Goal: Task Accomplishment & Management: Manage account settings

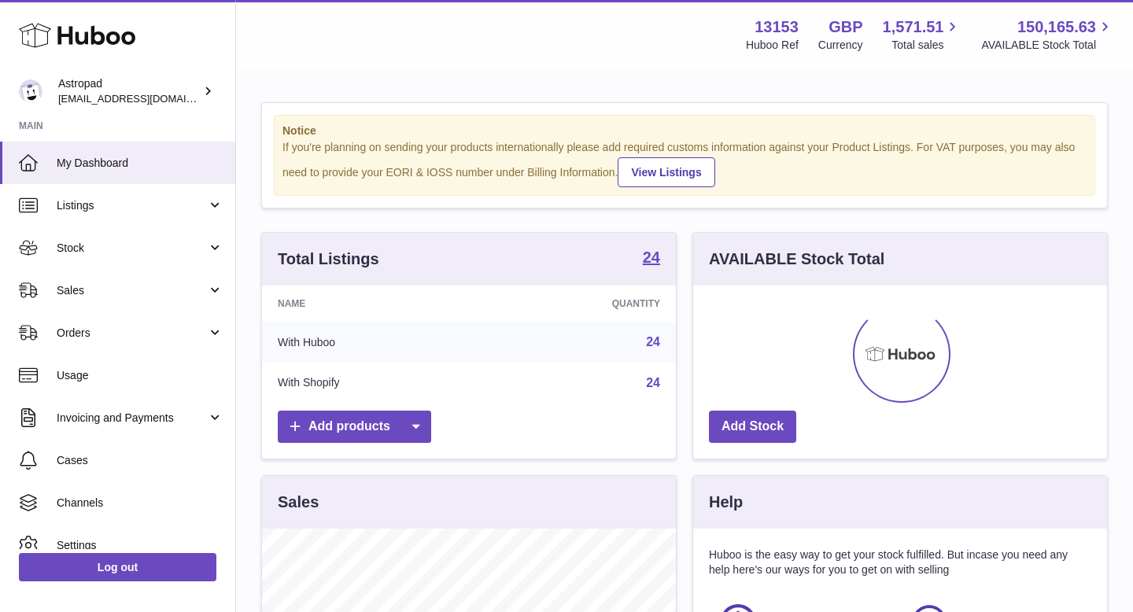
scroll to position [246, 414]
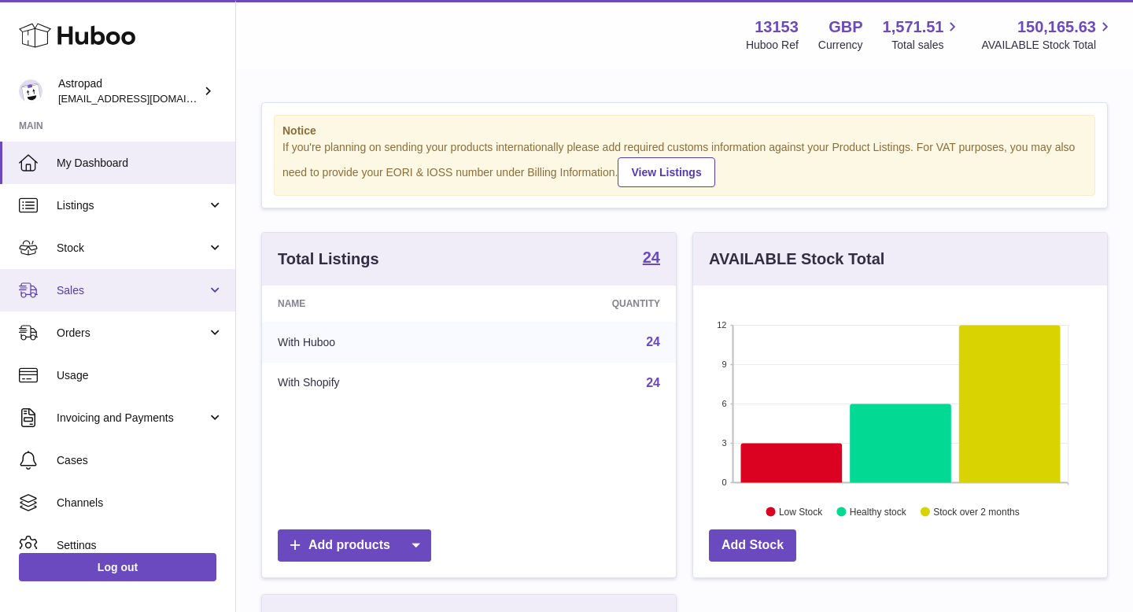
click at [126, 289] on span "Sales" at bounding box center [132, 290] width 150 height 15
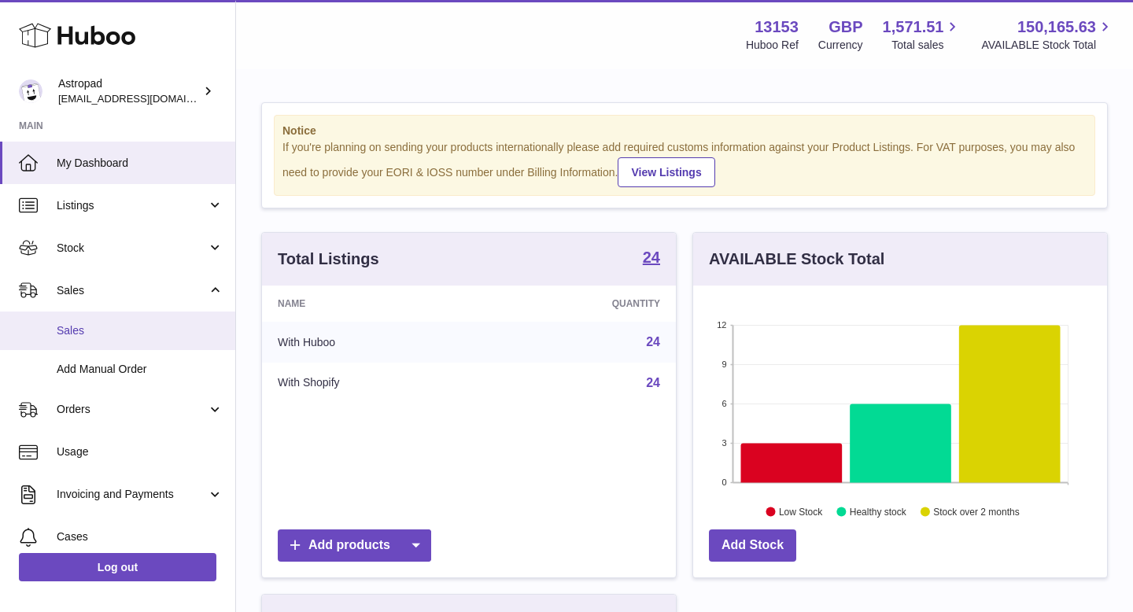
click at [108, 338] on link "Sales" at bounding box center [117, 331] width 235 height 39
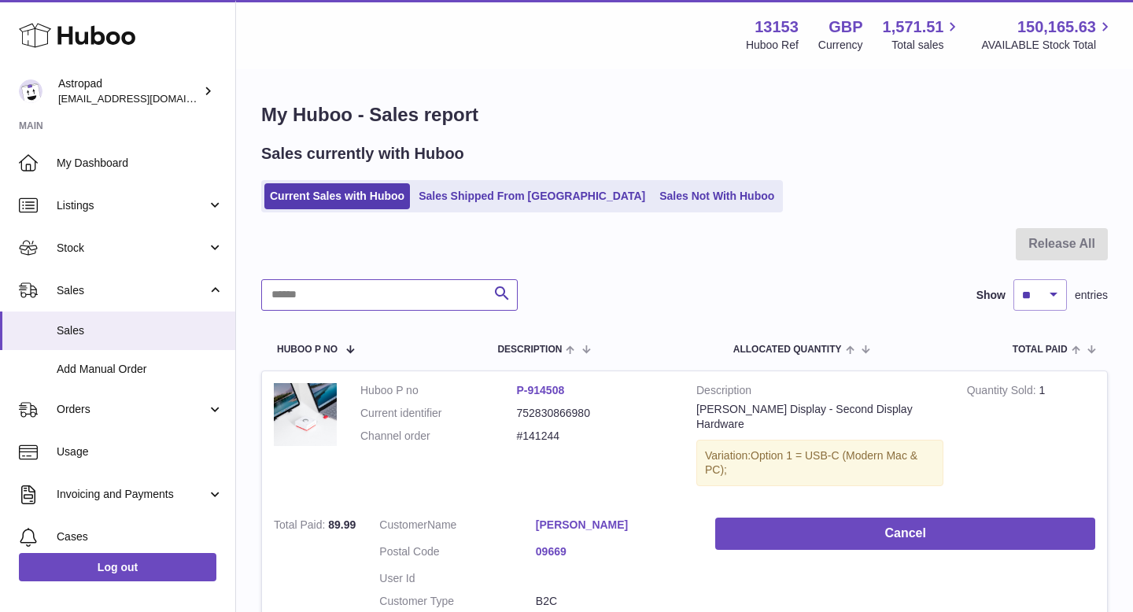
click at [415, 298] on input "text" at bounding box center [389, 294] width 257 height 31
paste input "*******"
type input "*******"
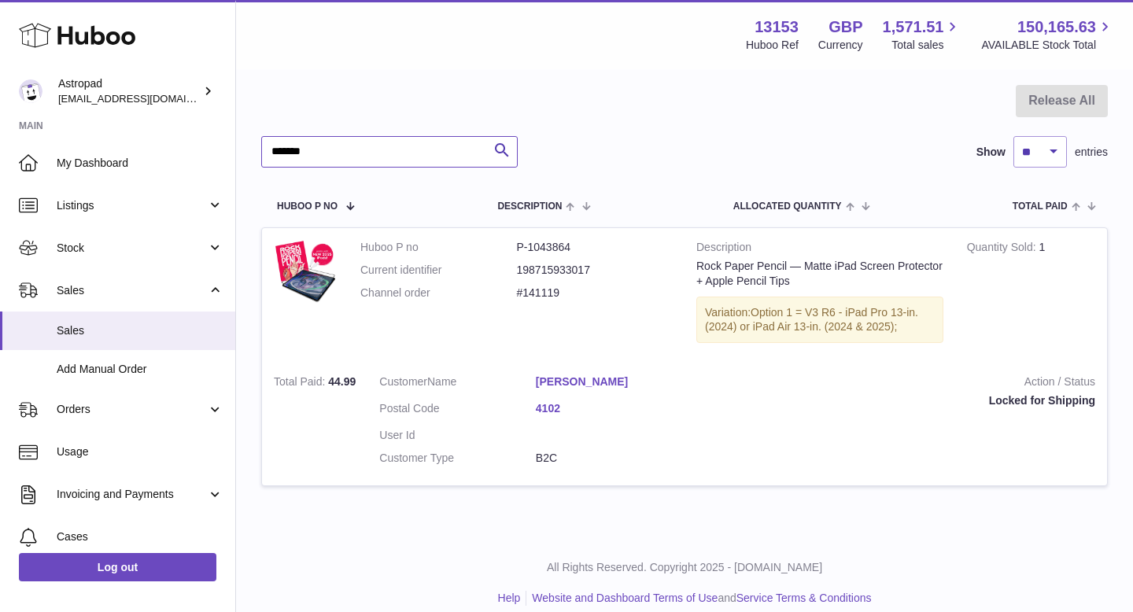
scroll to position [160, 0]
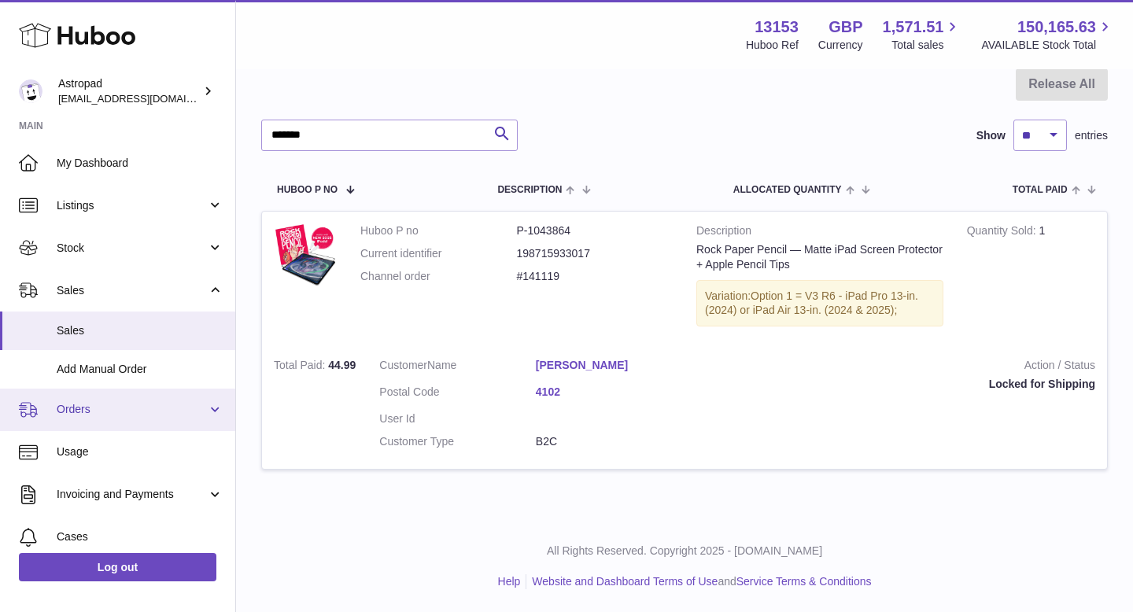
click at [124, 403] on span "Orders" at bounding box center [132, 409] width 150 height 15
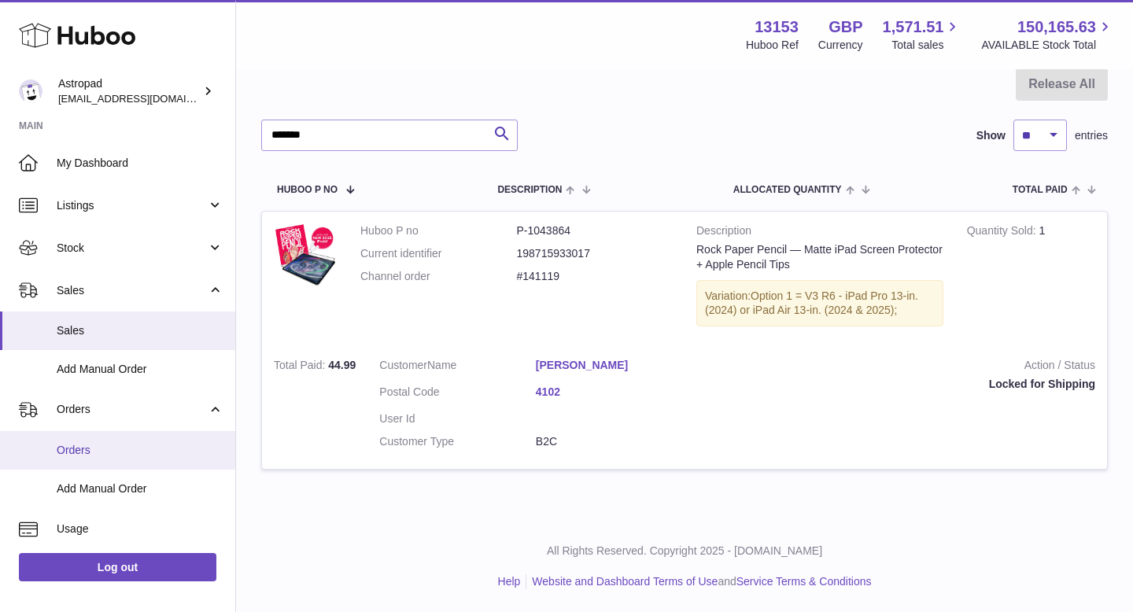
click at [131, 452] on span "Orders" at bounding box center [140, 450] width 167 height 15
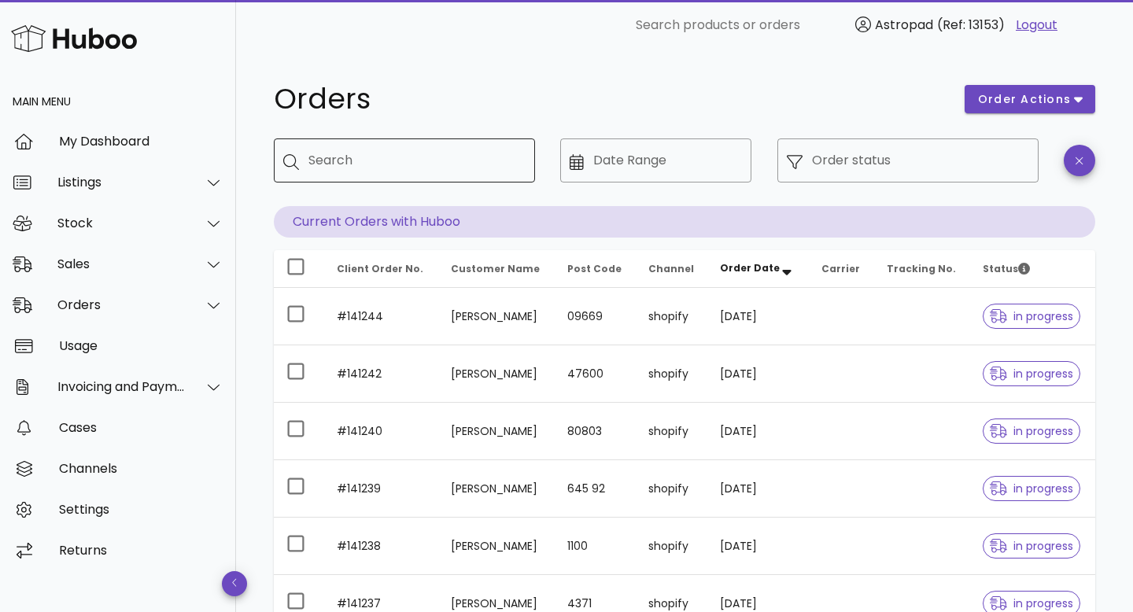
click at [382, 164] on input "Search" at bounding box center [415, 160] width 214 height 25
paste input "*******"
type input "*******"
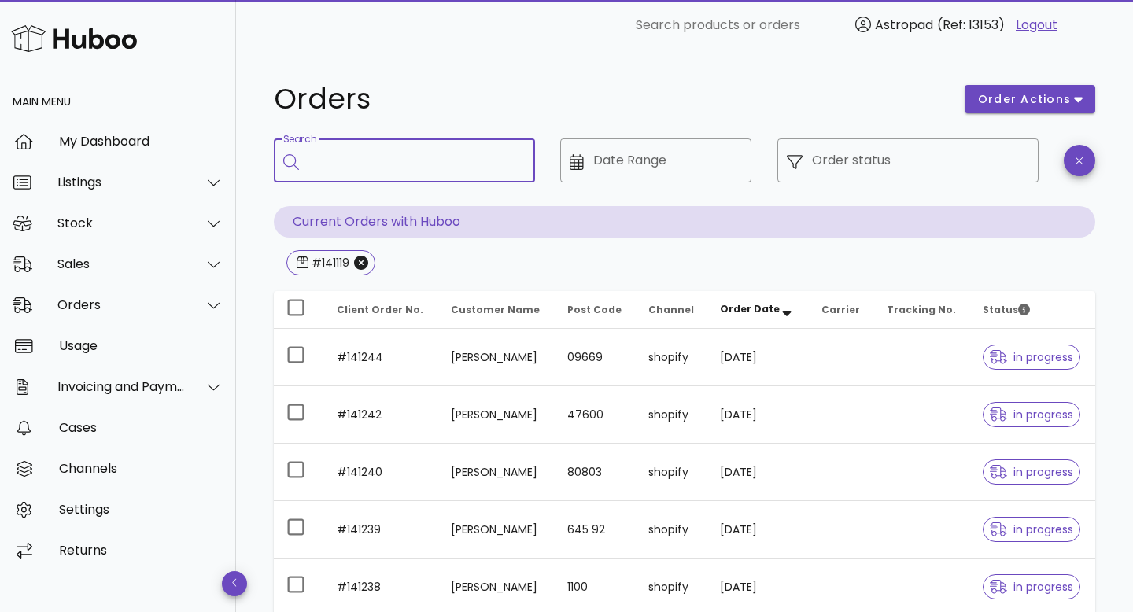
click at [403, 172] on input "Search" at bounding box center [415, 160] width 214 height 25
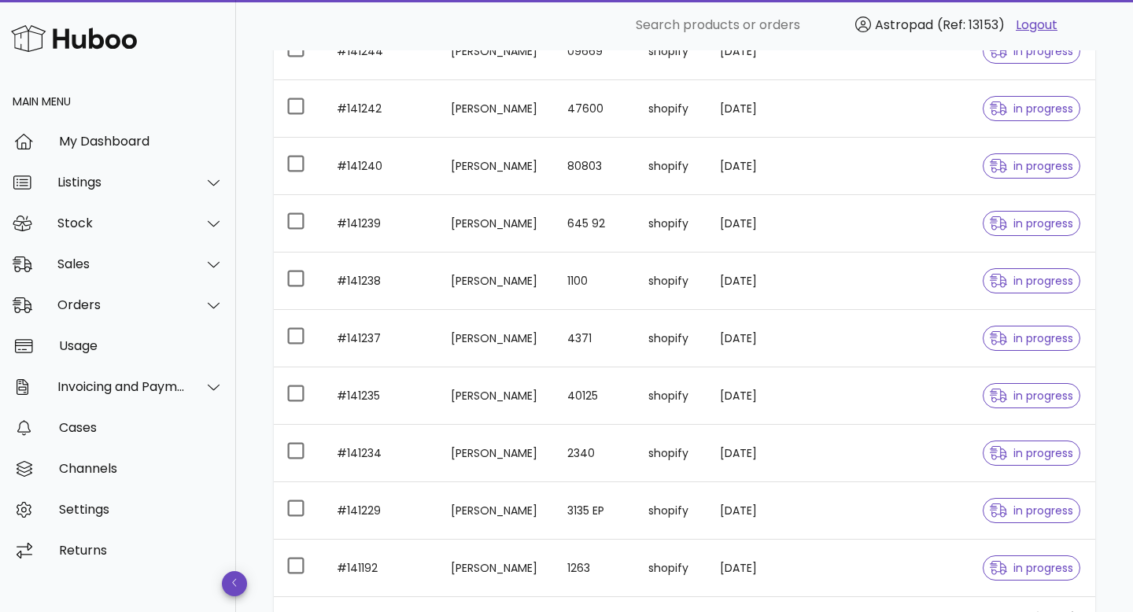
scroll to position [464, 0]
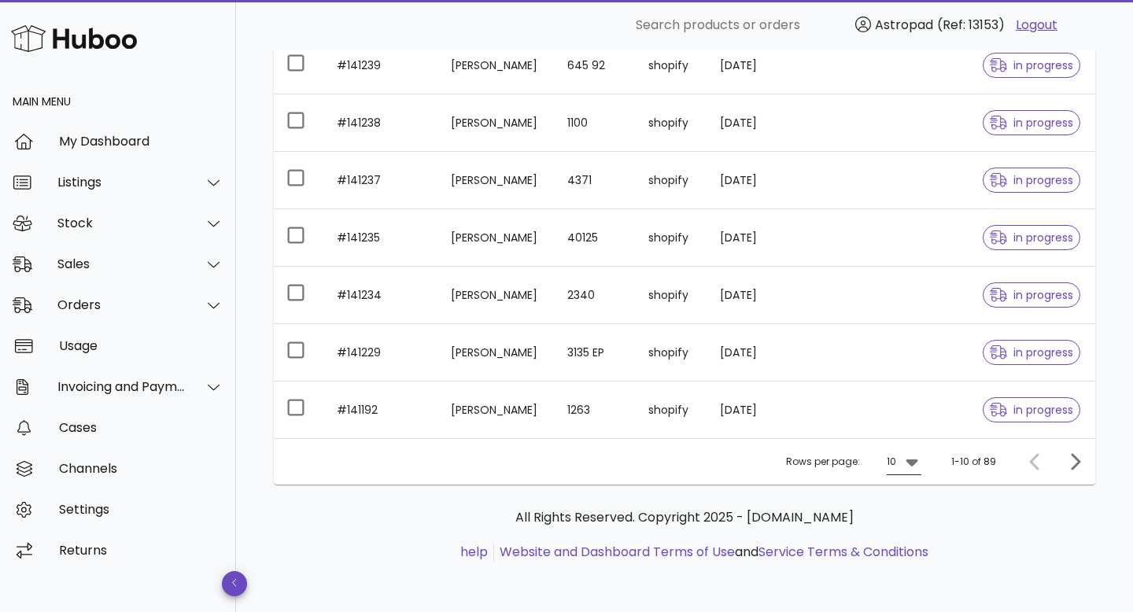
type input "*******"
click at [921, 457] on icon at bounding box center [912, 461] width 19 height 19
click at [902, 542] on div "50" at bounding box center [910, 549] width 16 height 15
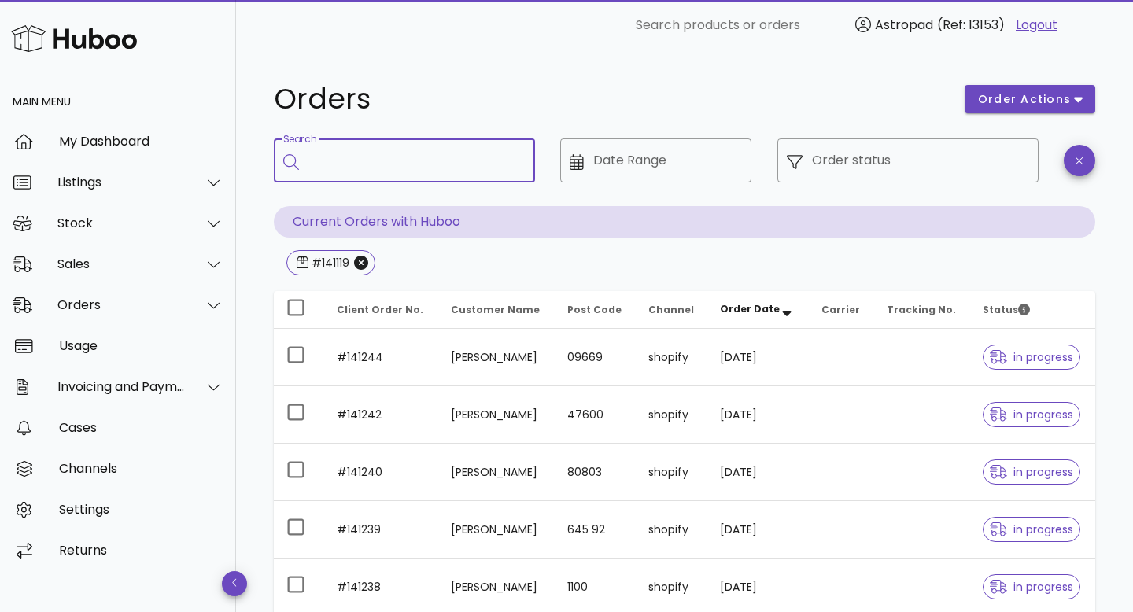
click at [341, 164] on input "Search" at bounding box center [415, 160] width 214 height 25
click at [361, 263] on icon "Close" at bounding box center [361, 263] width 14 height 14
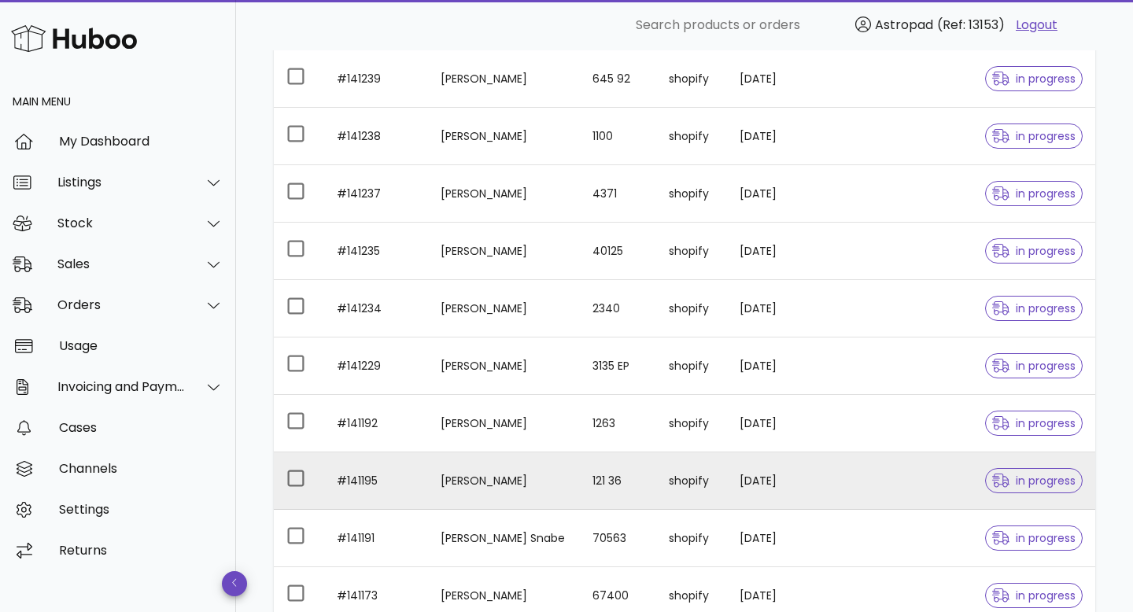
scroll to position [1044, 0]
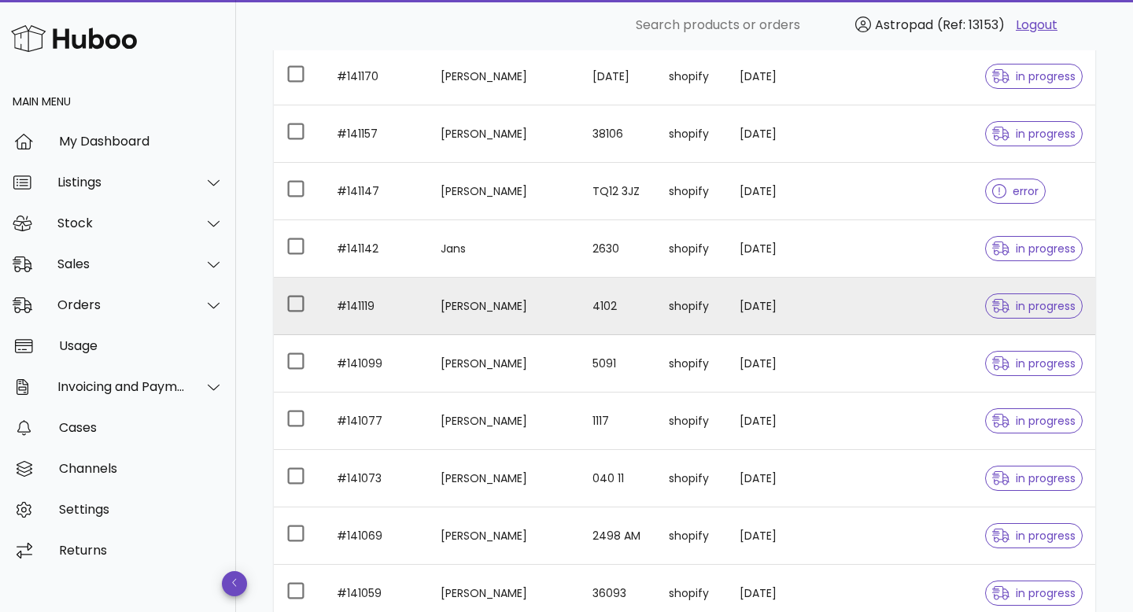
click at [517, 310] on td "[PERSON_NAME]" at bounding box center [504, 306] width 152 height 57
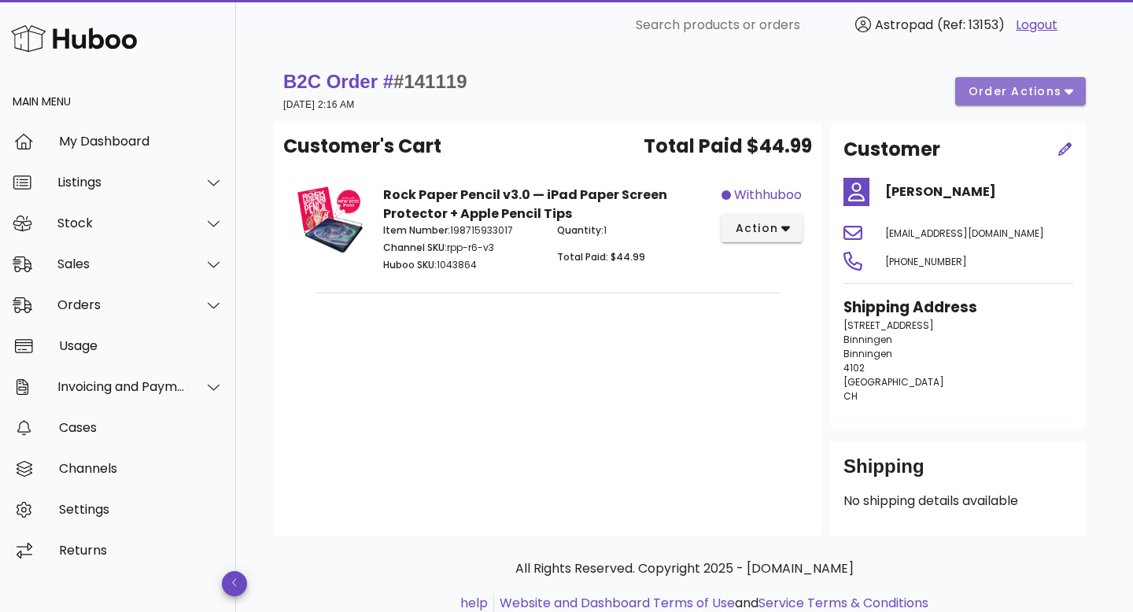
click at [1031, 99] on span "order actions" at bounding box center [1015, 91] width 94 height 17
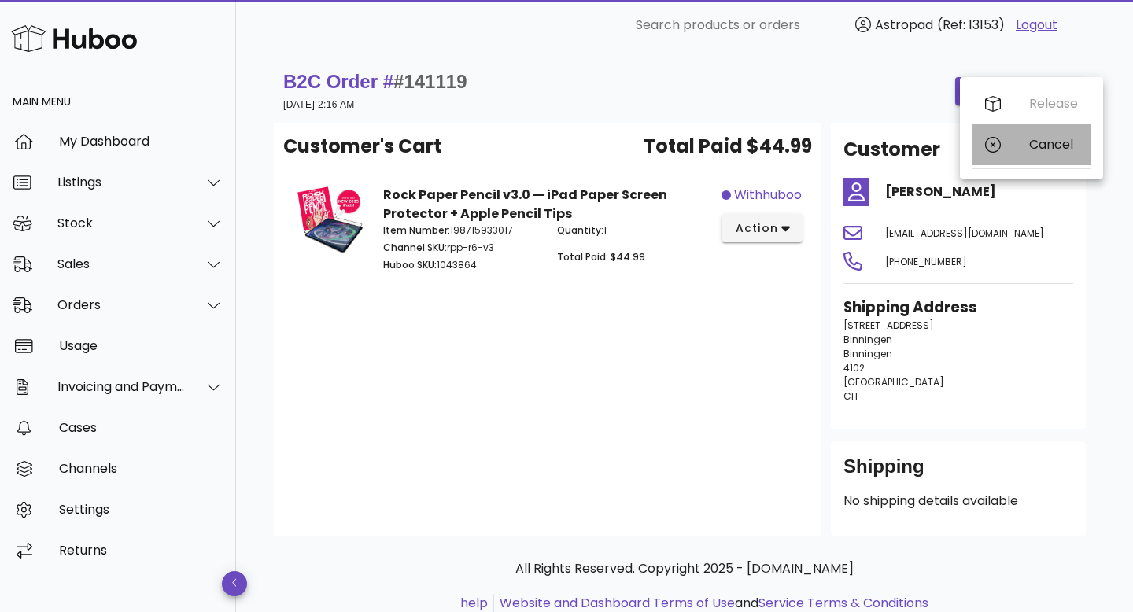
click at [1030, 142] on div "Cancel" at bounding box center [1053, 144] width 49 height 15
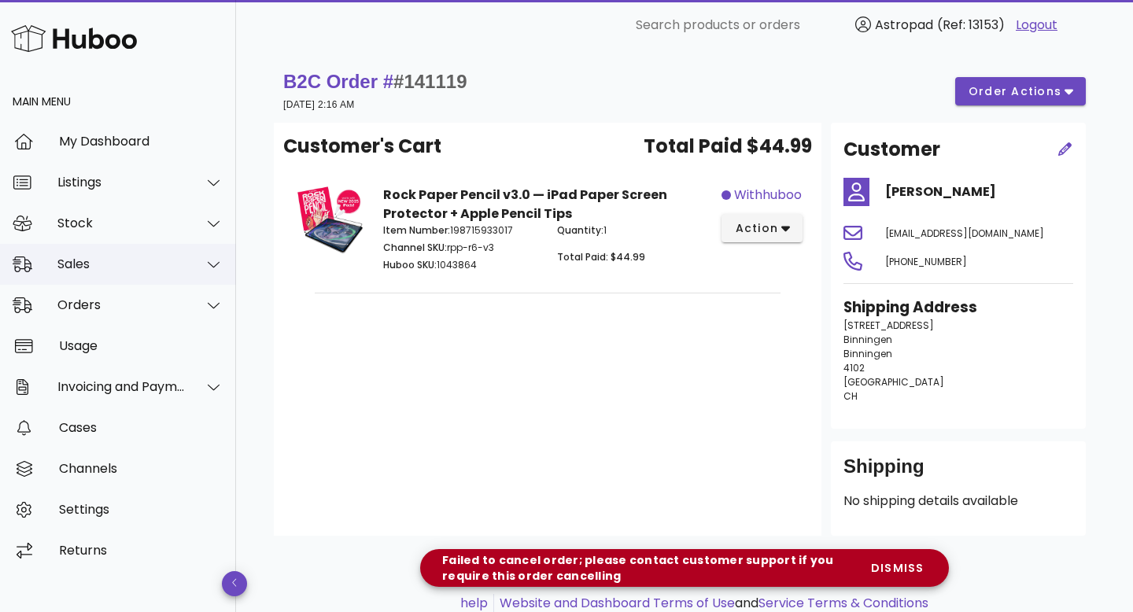
click at [127, 264] on div "Sales" at bounding box center [121, 264] width 128 height 15
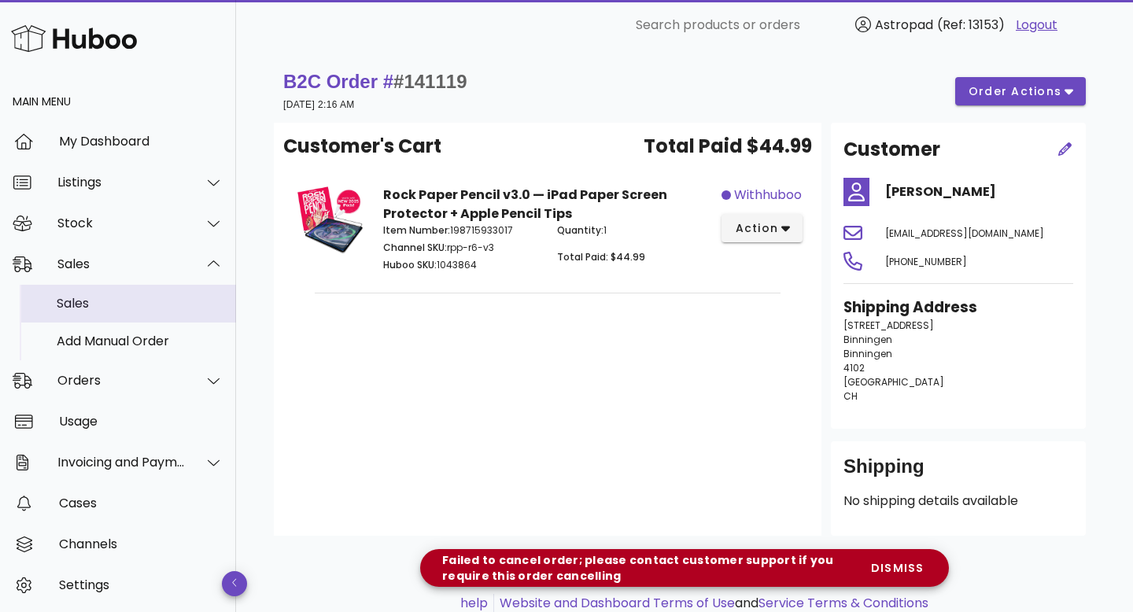
click at [124, 296] on div "Sales" at bounding box center [140, 303] width 167 height 15
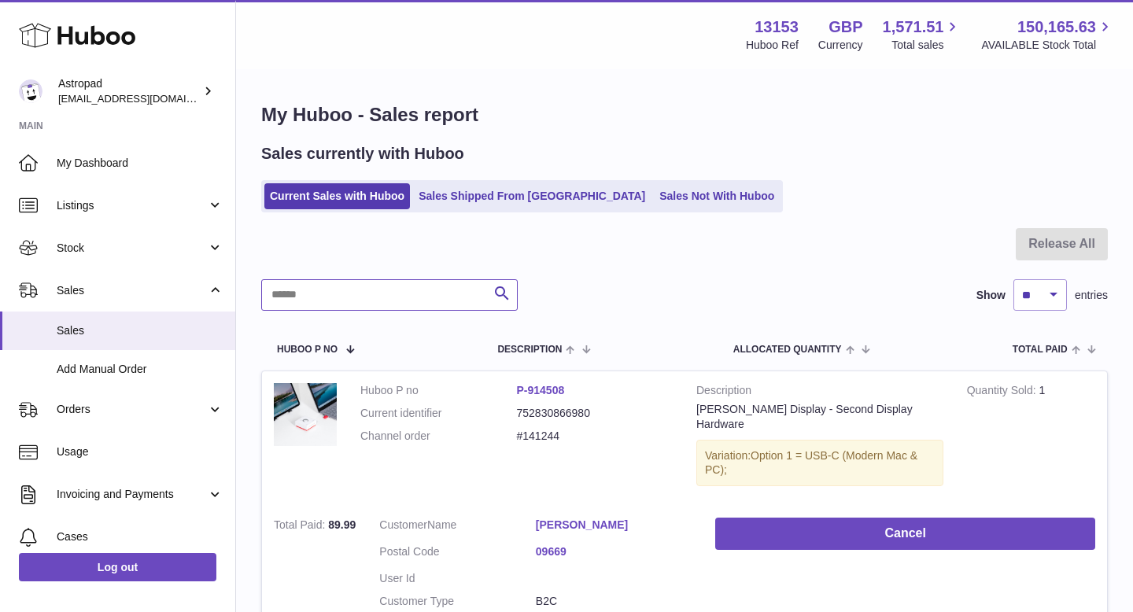
click at [336, 294] on input "text" at bounding box center [389, 294] width 257 height 31
paste input "*******"
type input "*******"
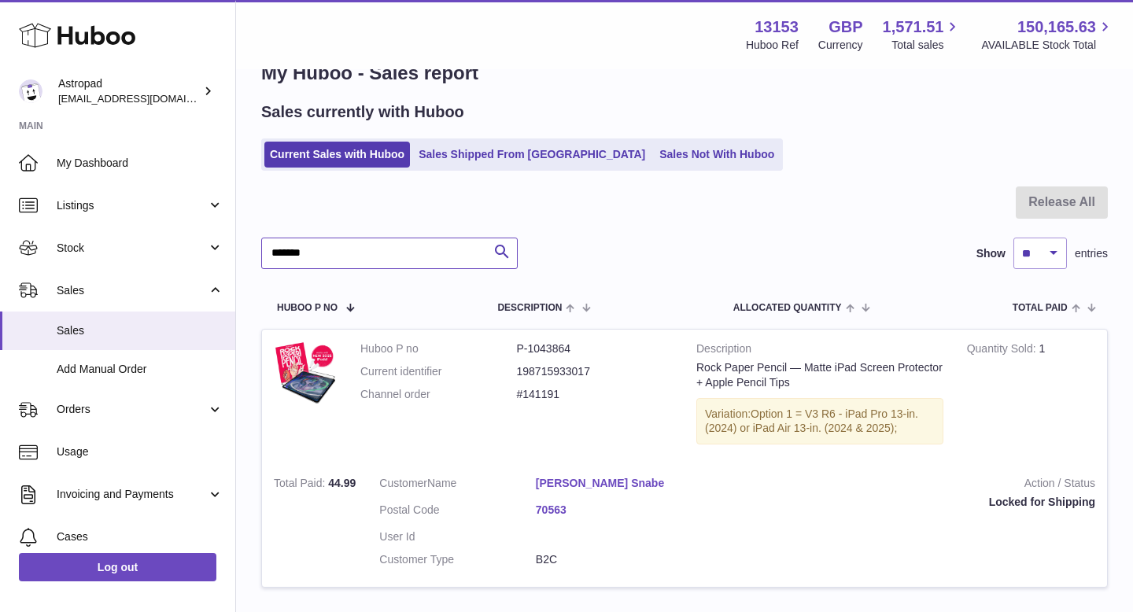
scroll to position [160, 0]
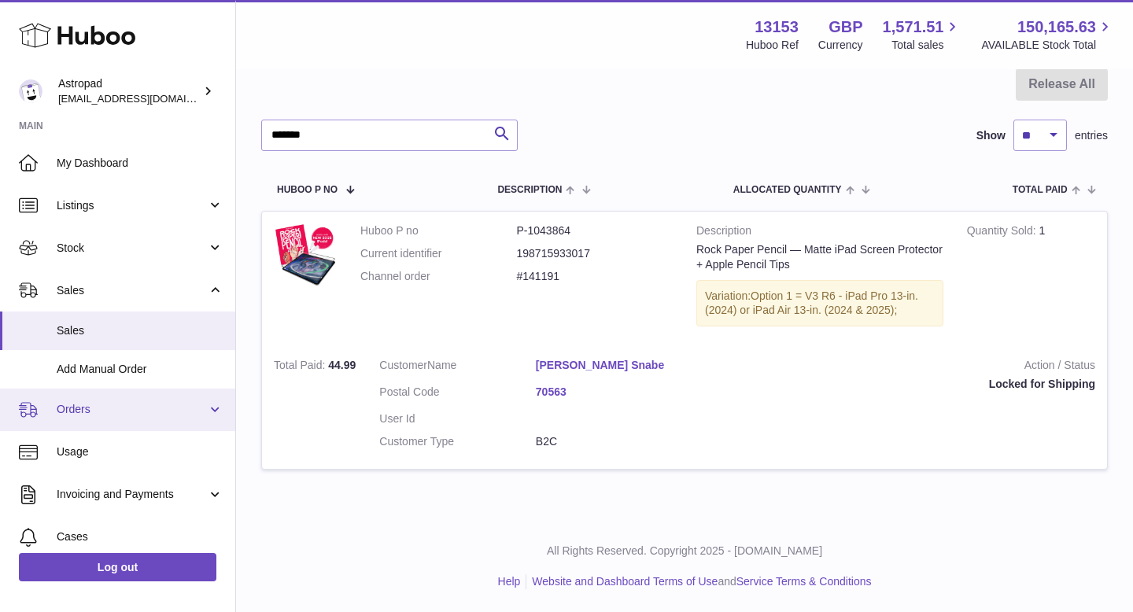
click at [98, 415] on span "Orders" at bounding box center [132, 409] width 150 height 15
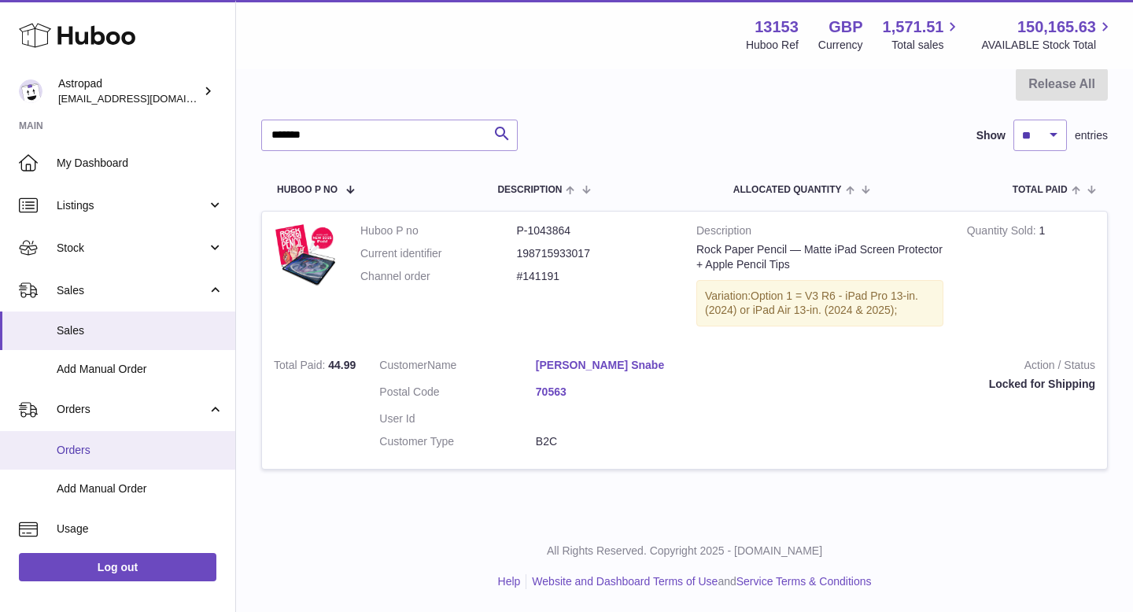
click at [104, 446] on span "Orders" at bounding box center [140, 450] width 167 height 15
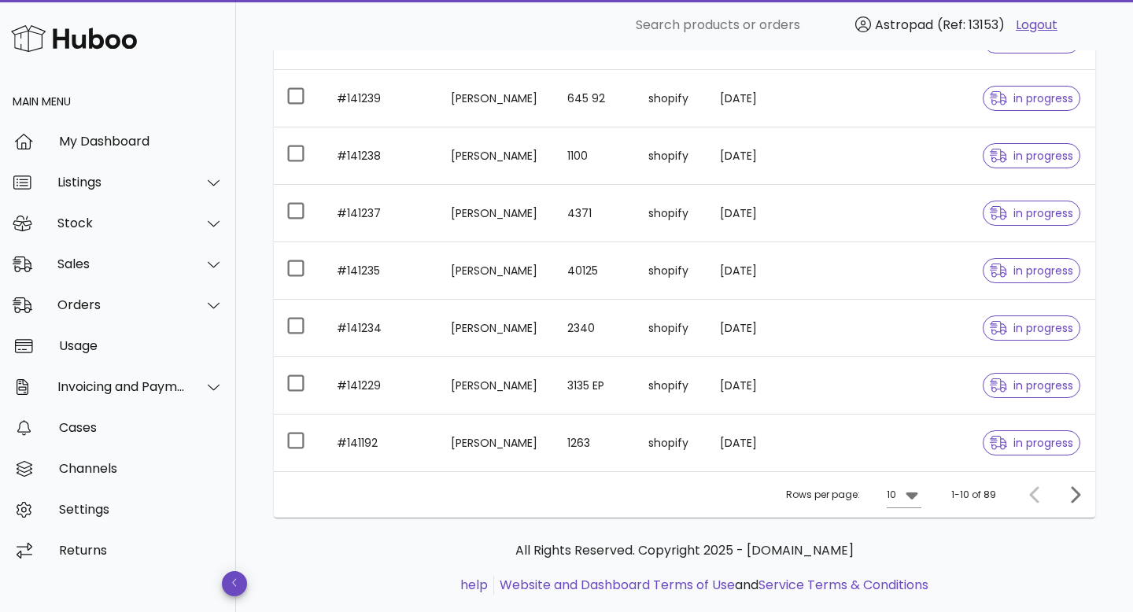
scroll to position [423, 0]
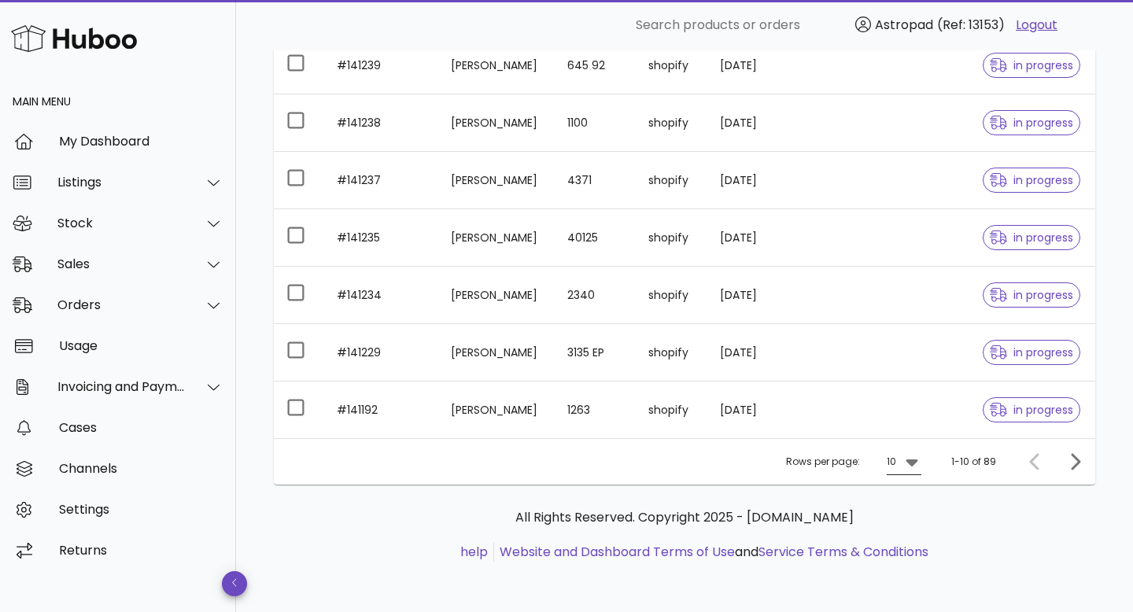
click at [919, 460] on icon at bounding box center [912, 461] width 19 height 19
click at [913, 534] on div "50" at bounding box center [910, 550] width 16 height 34
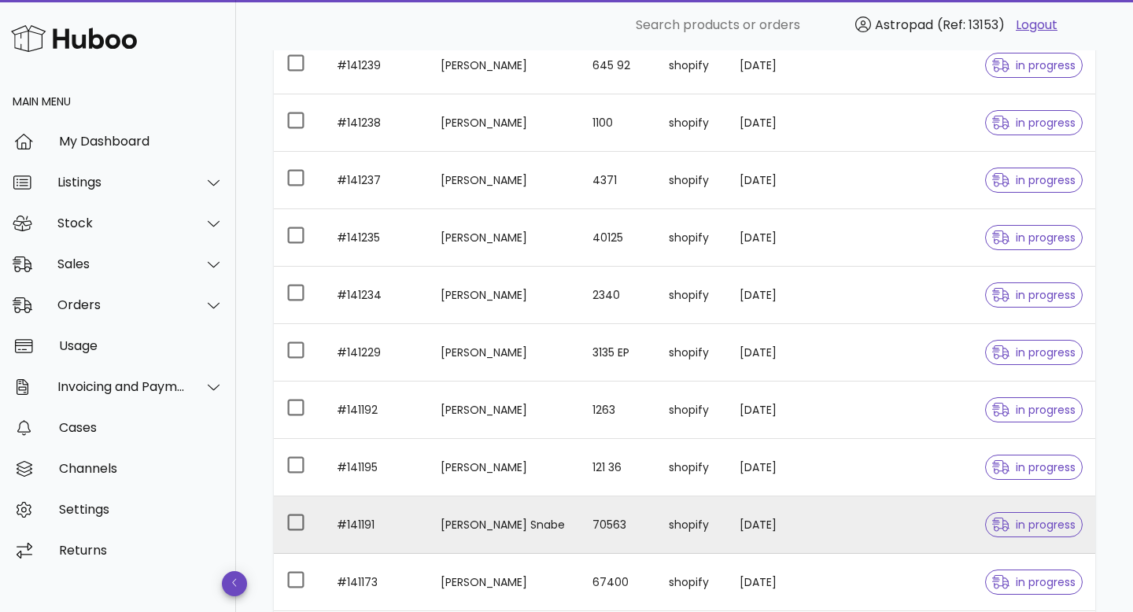
click at [580, 522] on td "Nicolaj Hagemann Snabe" at bounding box center [504, 525] width 152 height 57
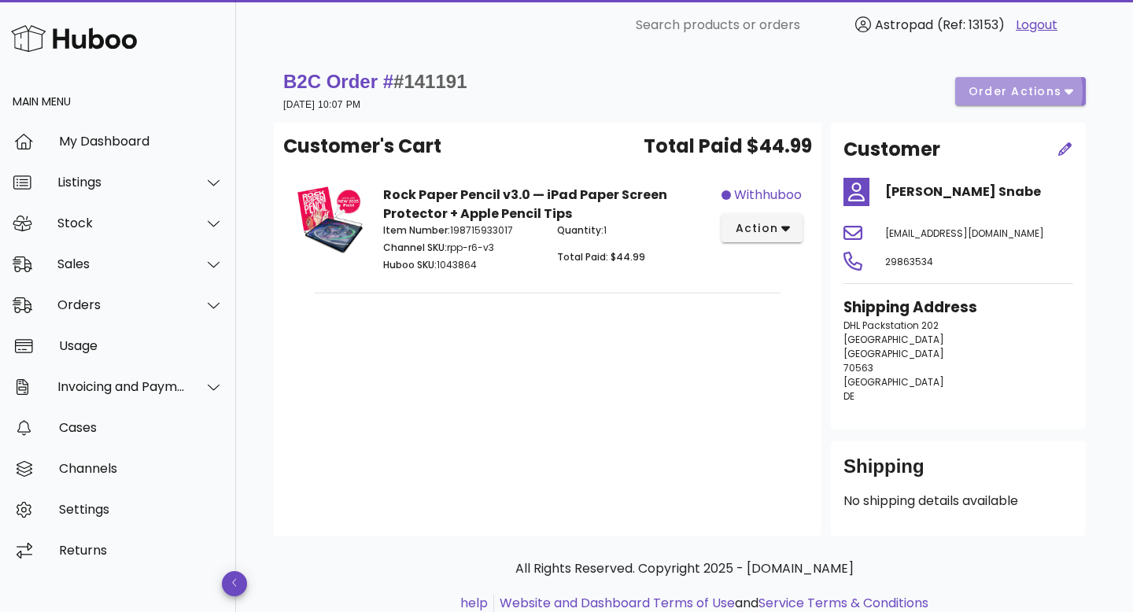
click at [1021, 92] on span "order actions" at bounding box center [1015, 91] width 94 height 17
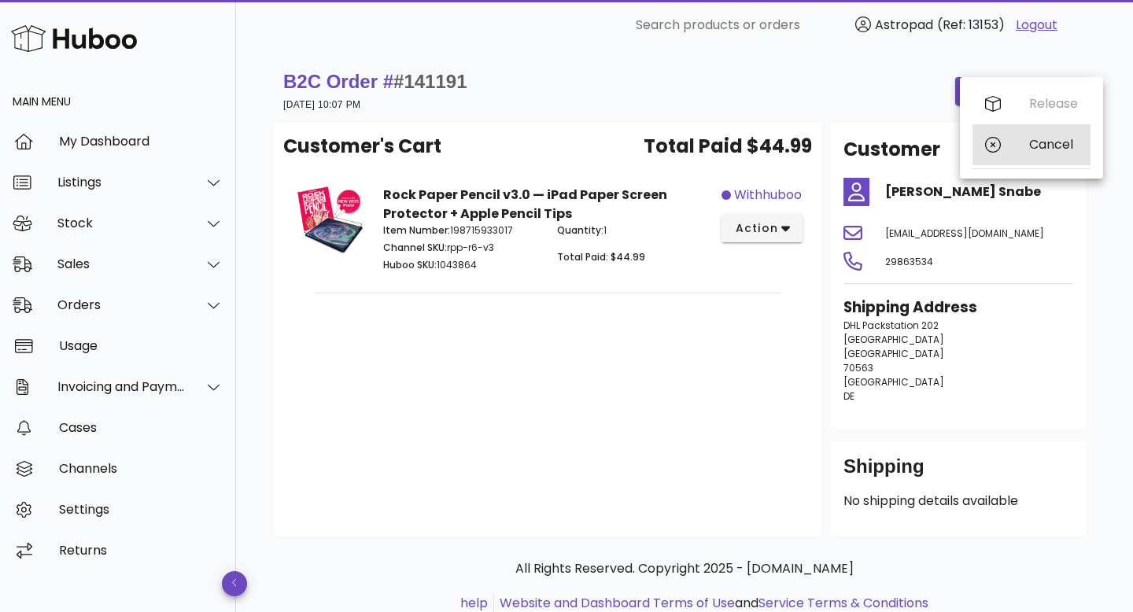
click at [1036, 146] on div "Cancel" at bounding box center [1053, 144] width 49 height 15
